Goal: Task Accomplishment & Management: Complete application form

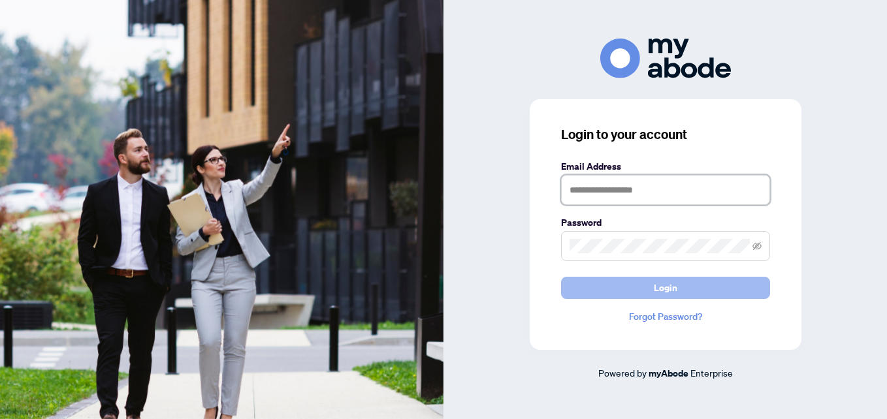
type input "**********"
click at [571, 291] on button "Login" at bounding box center [665, 288] width 209 height 22
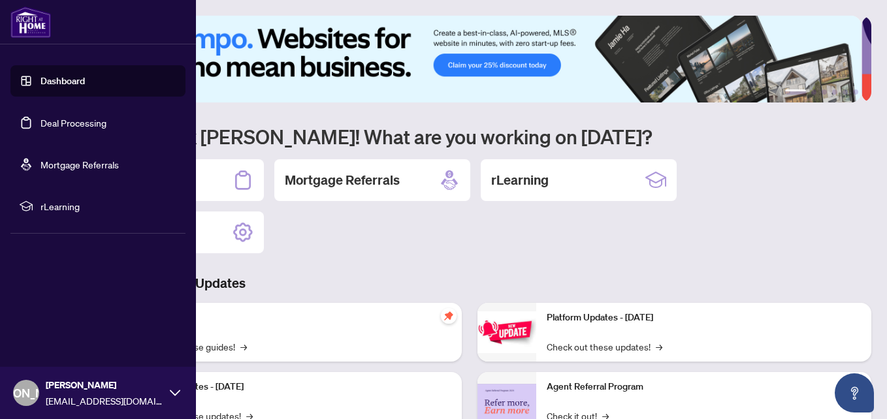
click at [87, 117] on link "Deal Processing" at bounding box center [73, 123] width 66 height 12
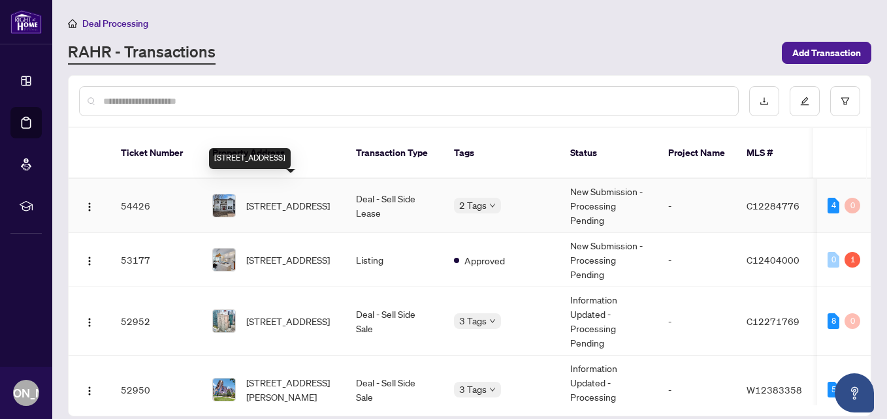
click at [274, 198] on span "[STREET_ADDRESS]" at bounding box center [288, 205] width 84 height 14
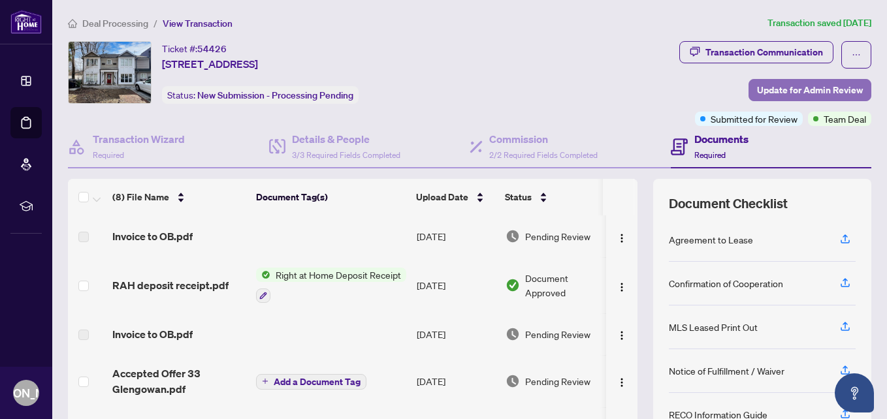
click at [757, 87] on span "Update for Admin Review" at bounding box center [810, 90] width 106 height 21
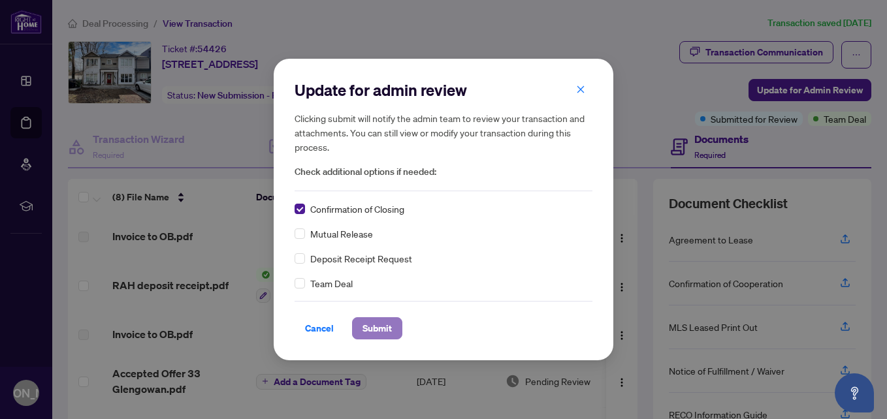
click at [387, 325] on span "Submit" at bounding box center [376, 328] width 29 height 21
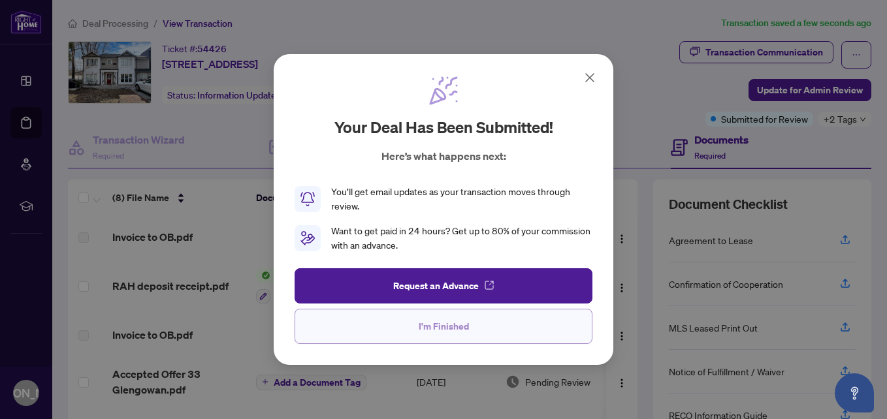
click at [511, 318] on button "I'm Finished" at bounding box center [443, 326] width 298 height 35
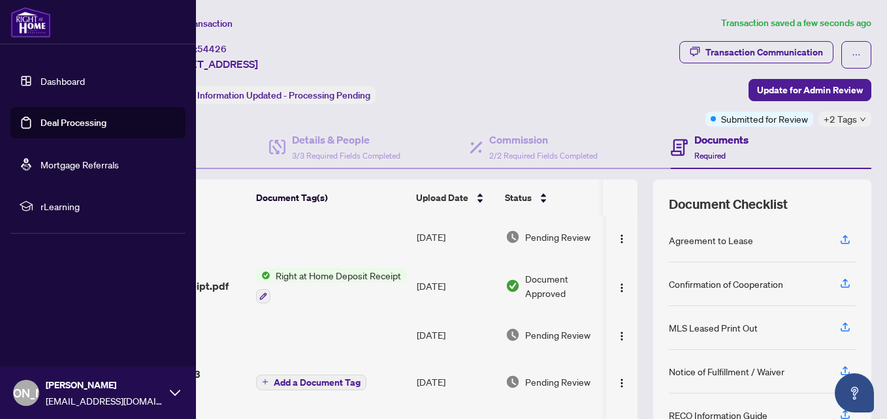
click at [40, 123] on link "Deal Processing" at bounding box center [73, 123] width 66 height 12
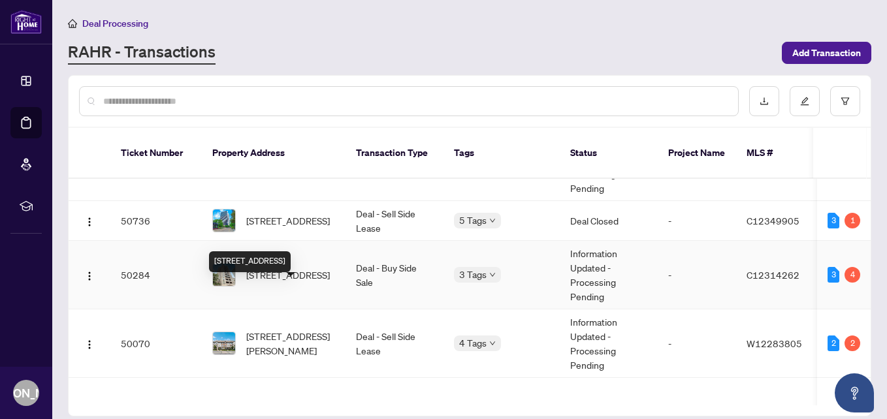
scroll to position [392, 0]
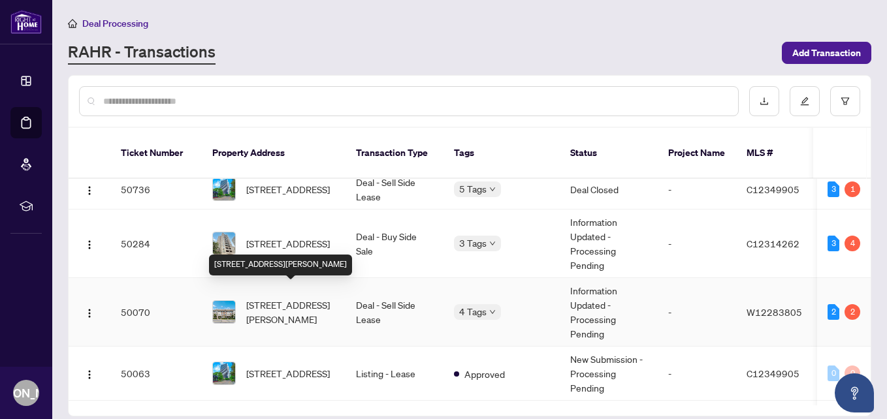
click at [291, 301] on span "[STREET_ADDRESS][PERSON_NAME]" at bounding box center [290, 312] width 89 height 29
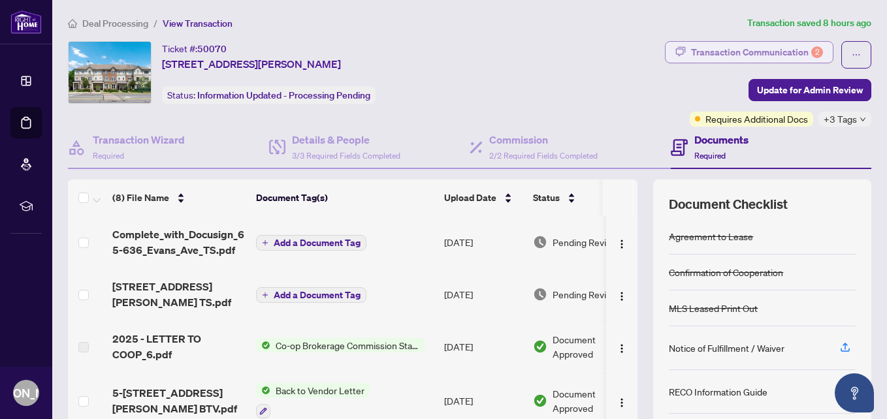
click at [701, 49] on div "Transaction Communication 2" at bounding box center [757, 52] width 132 height 21
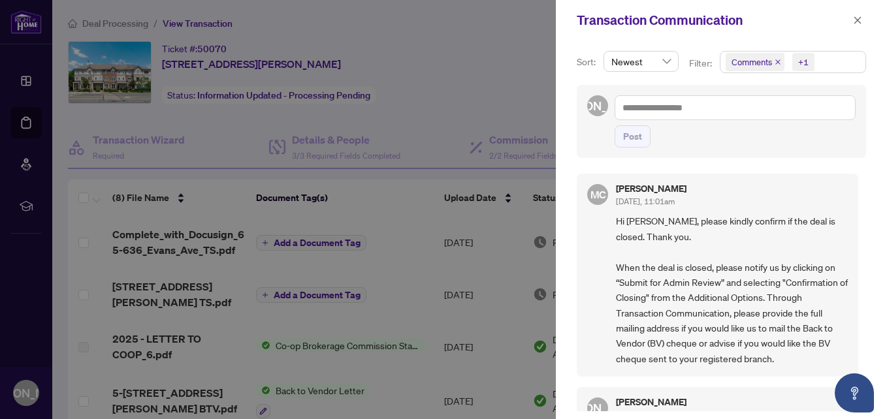
click at [524, 51] on div at bounding box center [443, 209] width 887 height 419
click at [857, 13] on span "button" at bounding box center [857, 20] width 9 height 21
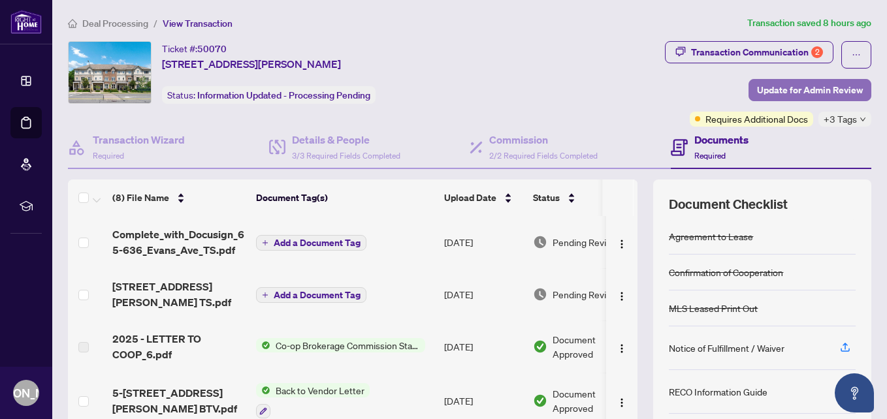
click at [757, 87] on span "Update for Admin Review" at bounding box center [810, 90] width 106 height 21
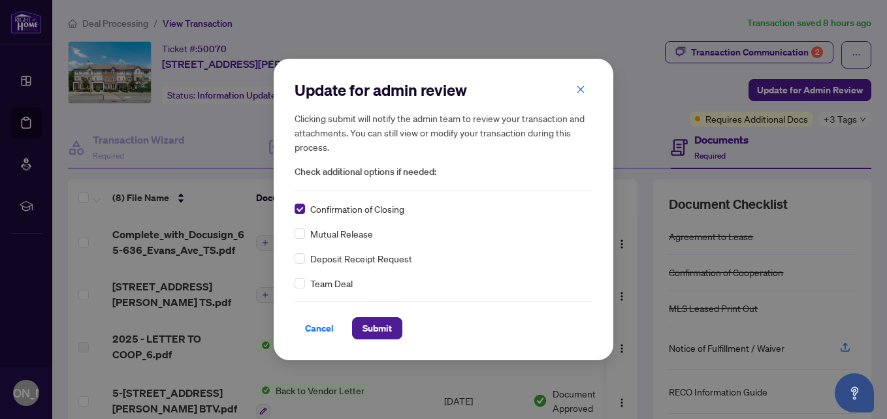
drag, startPoint x: 376, startPoint y: 329, endPoint x: 394, endPoint y: 212, distance: 118.9
click at [376, 328] on span "Submit" at bounding box center [376, 328] width 29 height 21
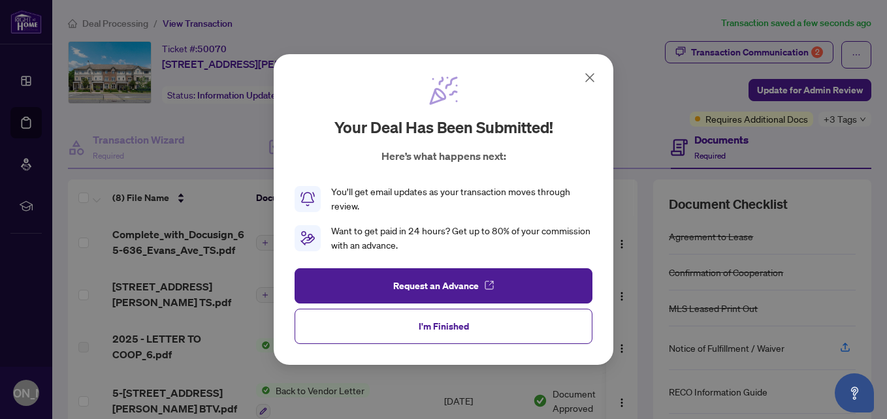
drag, startPoint x: 586, startPoint y: 78, endPoint x: 576, endPoint y: 79, distance: 10.5
click at [586, 78] on icon at bounding box center [590, 78] width 16 height 16
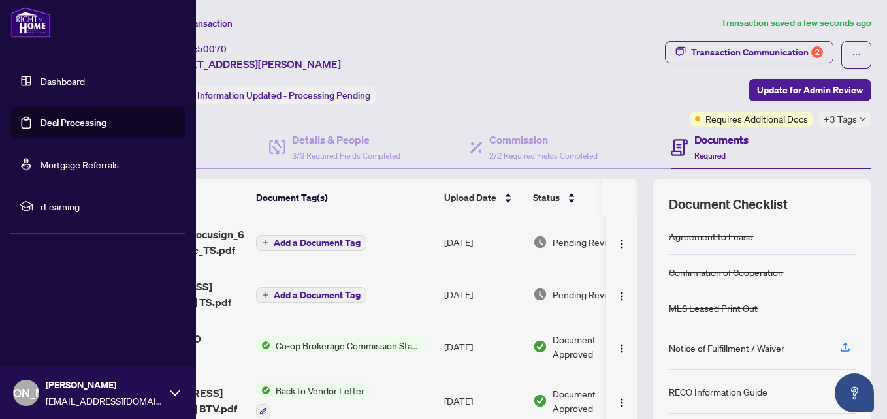
drag, startPoint x: 41, startPoint y: 118, endPoint x: 77, endPoint y: 98, distance: 41.2
click at [41, 118] on link "Deal Processing" at bounding box center [73, 123] width 66 height 12
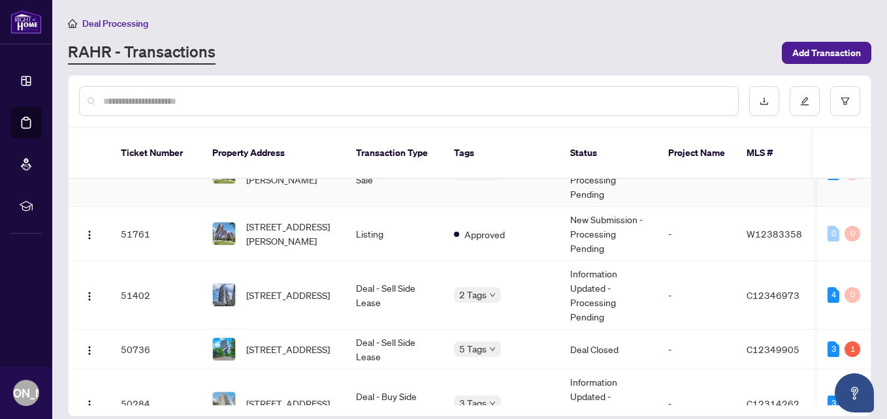
scroll to position [261, 0]
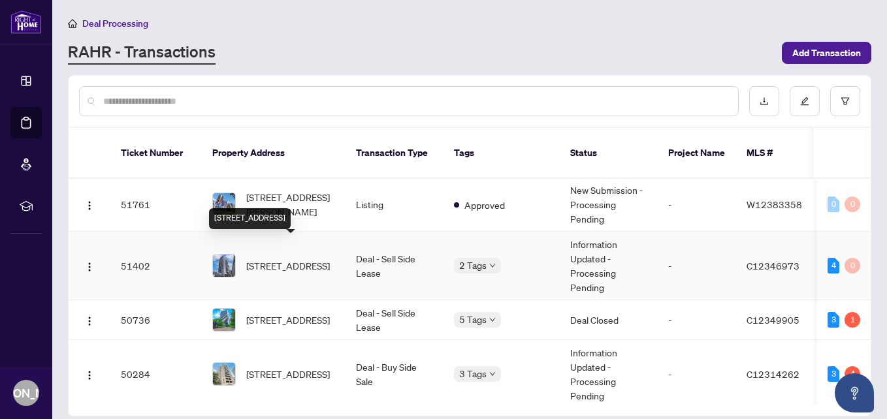
click at [301, 259] on span "[STREET_ADDRESS]" at bounding box center [288, 266] width 84 height 14
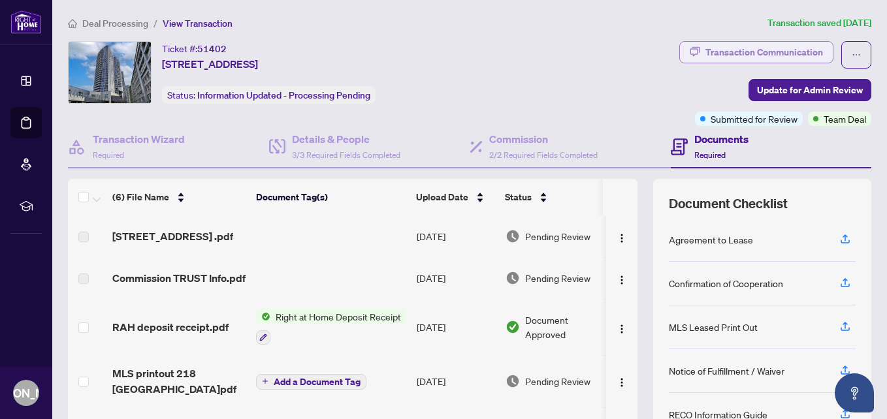
click at [713, 51] on div "Transaction Communication" at bounding box center [764, 52] width 118 height 21
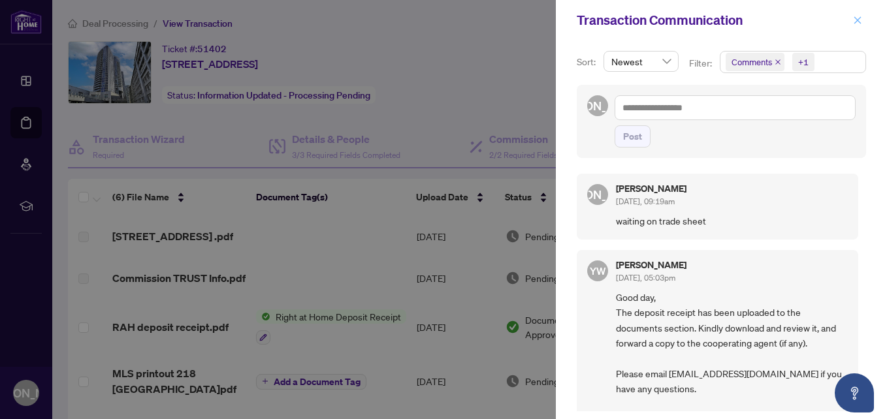
click at [856, 20] on icon "close" at bounding box center [857, 20] width 9 height 9
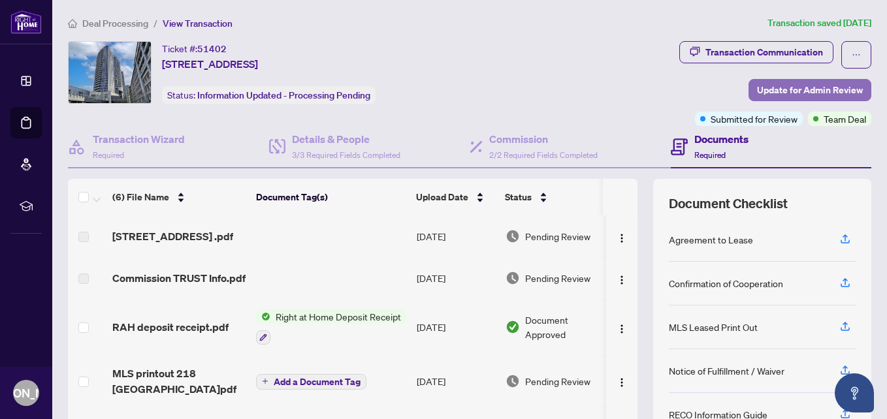
click at [778, 90] on span "Update for Admin Review" at bounding box center [810, 90] width 106 height 21
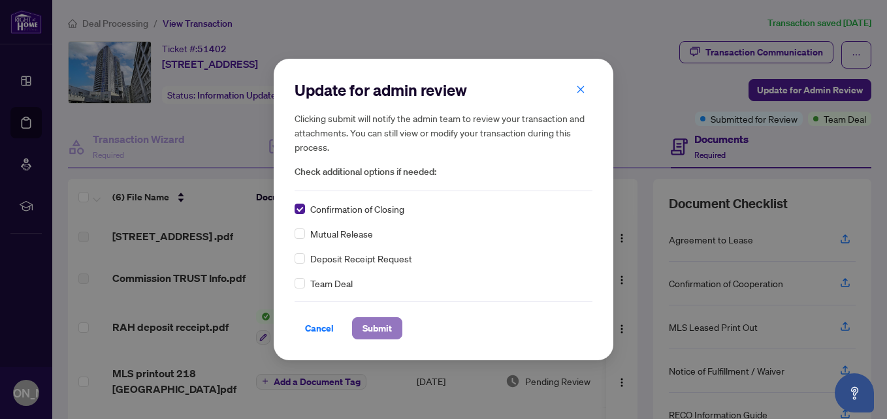
click at [383, 330] on span "Submit" at bounding box center [376, 328] width 29 height 21
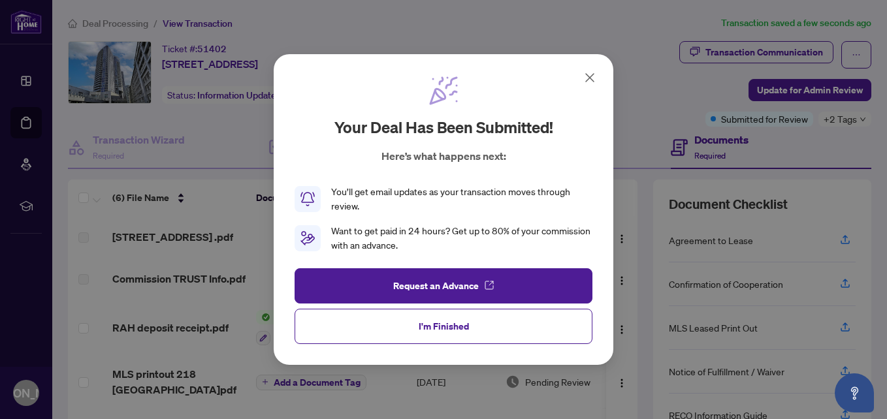
click at [586, 81] on icon at bounding box center [590, 78] width 8 height 8
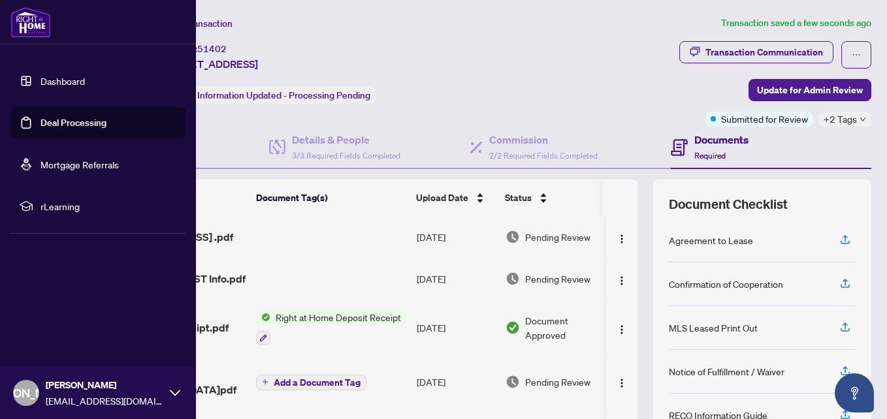
click at [63, 125] on link "Deal Processing" at bounding box center [73, 123] width 66 height 12
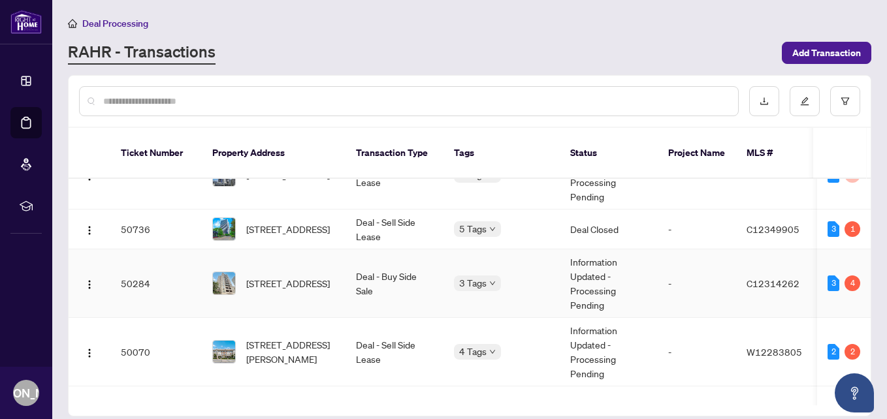
scroll to position [392, 0]
